Goal: Task Accomplishment & Management: Use online tool/utility

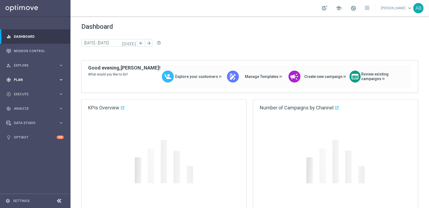
click at [24, 83] on div "gps_fixed Plan keyboard_arrow_right" at bounding box center [35, 79] width 70 height 14
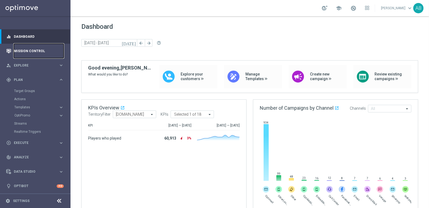
click at [29, 52] on link "Mission Control" at bounding box center [39, 51] width 50 height 14
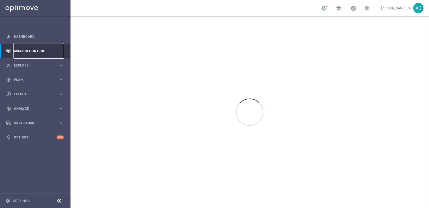
click at [27, 53] on link "Mission Control" at bounding box center [39, 51] width 50 height 14
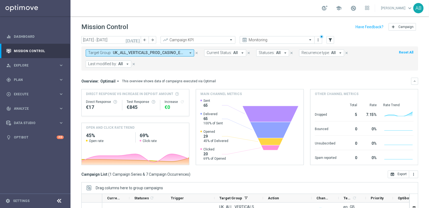
click at [198, 52] on icon "close" at bounding box center [197, 53] width 4 height 4
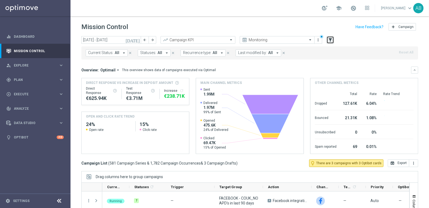
click at [331, 40] on icon "filter_alt" at bounding box center [330, 39] width 5 height 5
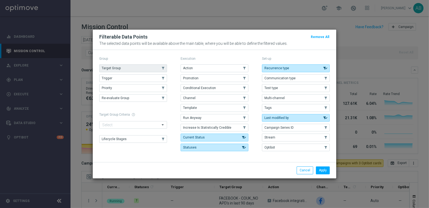
click at [120, 68] on span "Target Group" at bounding box center [111, 68] width 19 height 4
click at [322, 166] on button "Apply" at bounding box center [323, 170] width 14 height 8
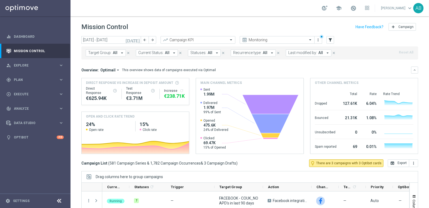
click at [119, 52] on icon "arrow_drop_down" at bounding box center [121, 52] width 5 height 5
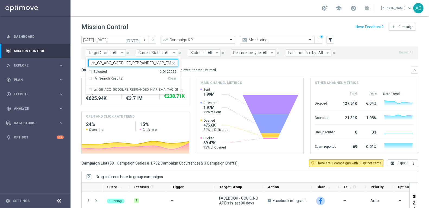
scroll to position [0, 18]
click at [112, 88] on label "en_GB_ACQ_GOODLIFE_REBRANDED_NVIP_EMA_TAC_GM" at bounding box center [136, 89] width 84 height 3
type input "en_GB_ACQ_GOODLIFE_REBRANDED_NVIP_EMA_TAC_GM"
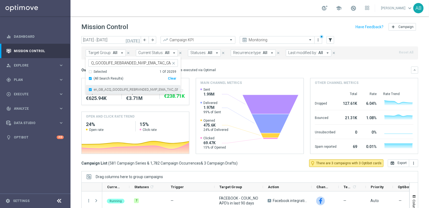
scroll to position [0, 0]
click at [170, 32] on div "Mission Control add Campaign" at bounding box center [249, 27] width 337 height 11
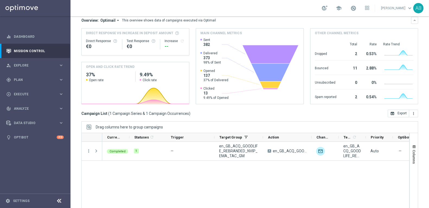
scroll to position [73, 0]
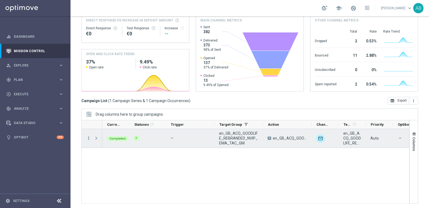
click at [88, 135] on icon "more_vert" at bounding box center [88, 137] width 5 height 5
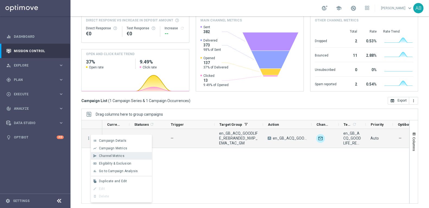
click at [124, 153] on div "send Channel Metrics" at bounding box center [121, 156] width 61 height 8
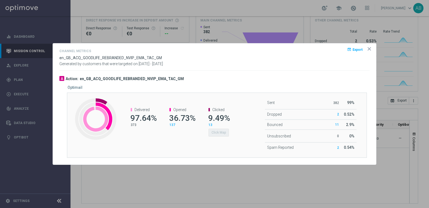
click at [371, 50] on icon "icon" at bounding box center [368, 48] width 5 height 5
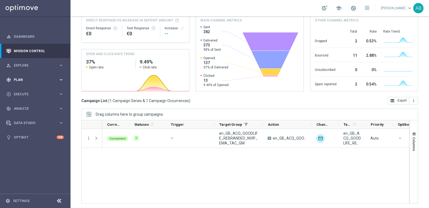
click at [27, 80] on span "Plan" at bounding box center [36, 79] width 45 height 3
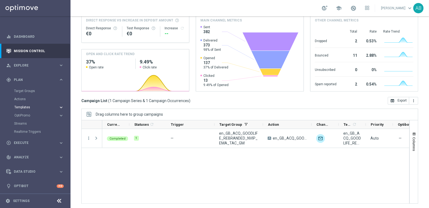
click at [30, 107] on span "Templates" at bounding box center [33, 106] width 39 height 3
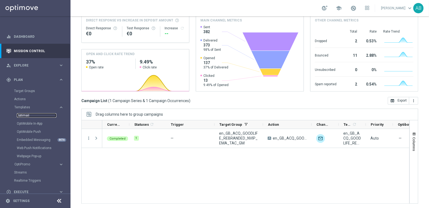
click at [29, 114] on link "Optimail" at bounding box center [37, 115] width 40 height 4
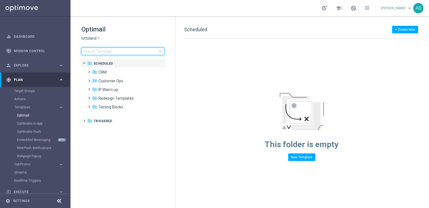
click at [115, 53] on input at bounding box center [122, 51] width 83 height 8
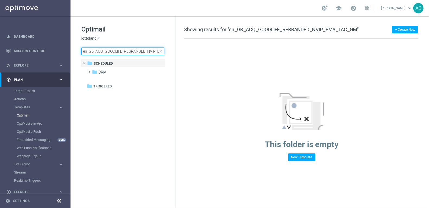
scroll to position [0, 20]
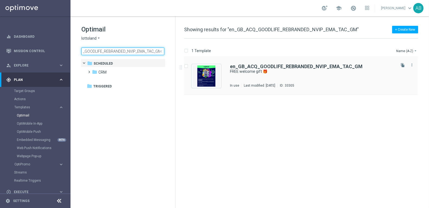
type input "en_GB_ACQ_GOODLIFE_REBRANDED_NVIP_EMA_TAC_GM"
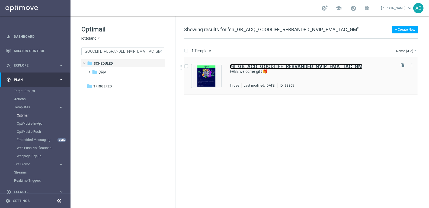
click at [253, 66] on b "en_GB_ACQ_GOODLIFE_REBRANDED_NVIP_EMA_TAC_GM" at bounding box center [296, 66] width 132 height 6
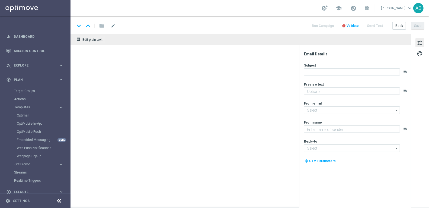
type textarea "Don’t miss out — register to claim!"
type input "[EMAIL_ADDRESS][DOMAIN_NAME]"
type textarea "Lottoland"
type input "[EMAIL_ADDRESS][DOMAIN_NAME]"
